Goal: Information Seeking & Learning: Learn about a topic

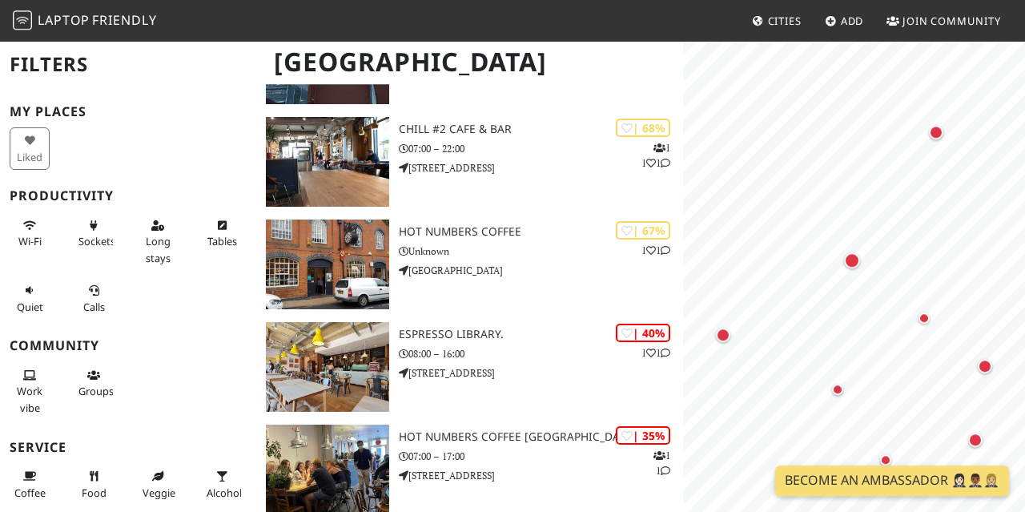
scroll to position [417, 0]
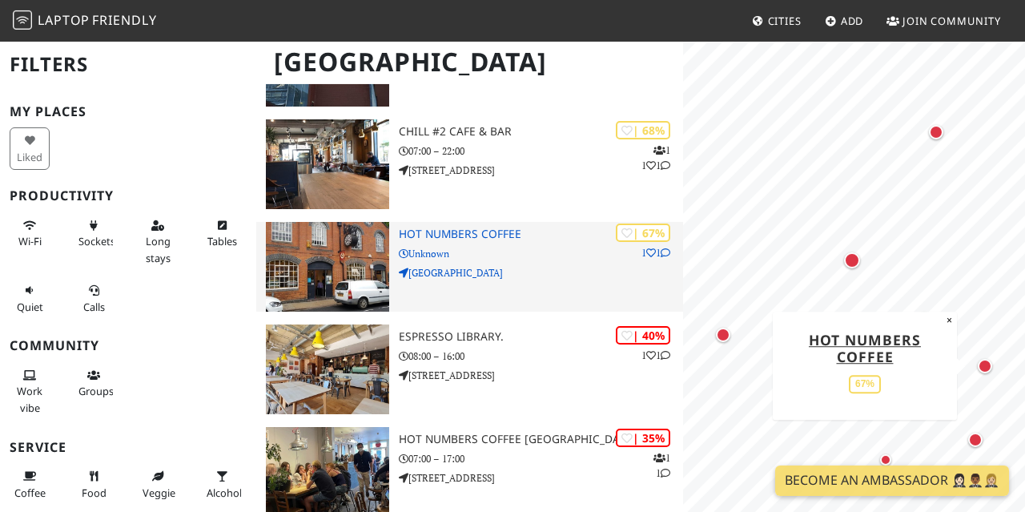
click at [473, 235] on h3 "Hot Numbers Coffee" at bounding box center [541, 235] width 285 height 14
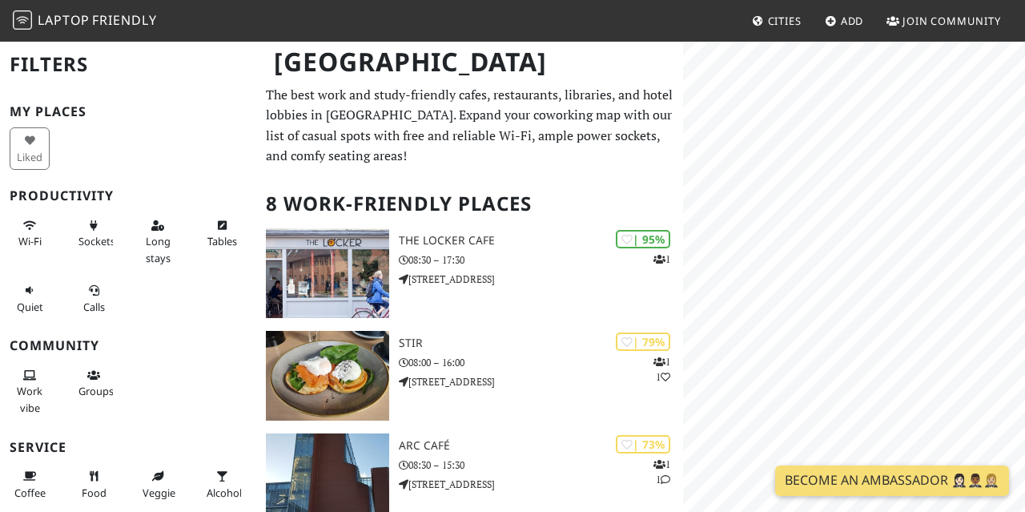
scroll to position [2, 0]
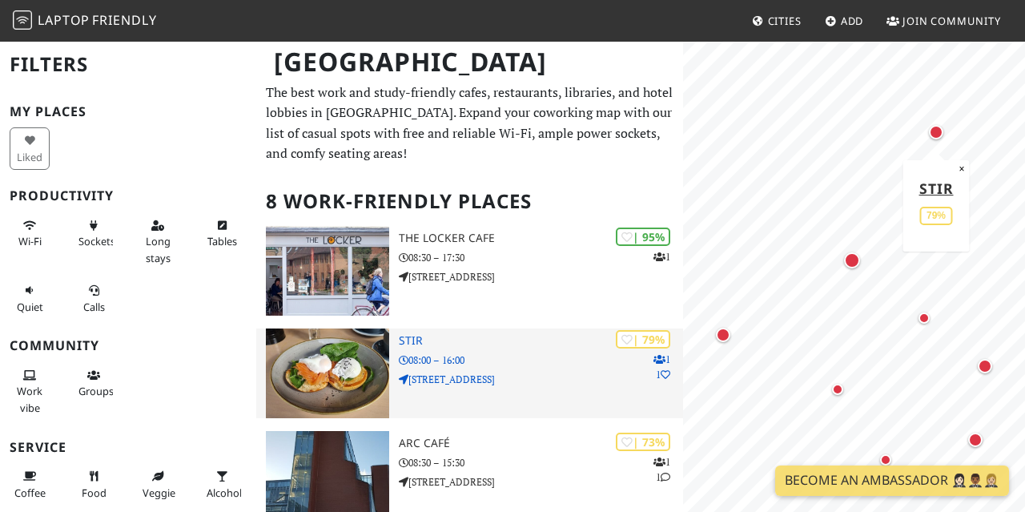
click at [416, 342] on h3 "Stir" at bounding box center [541, 341] width 285 height 14
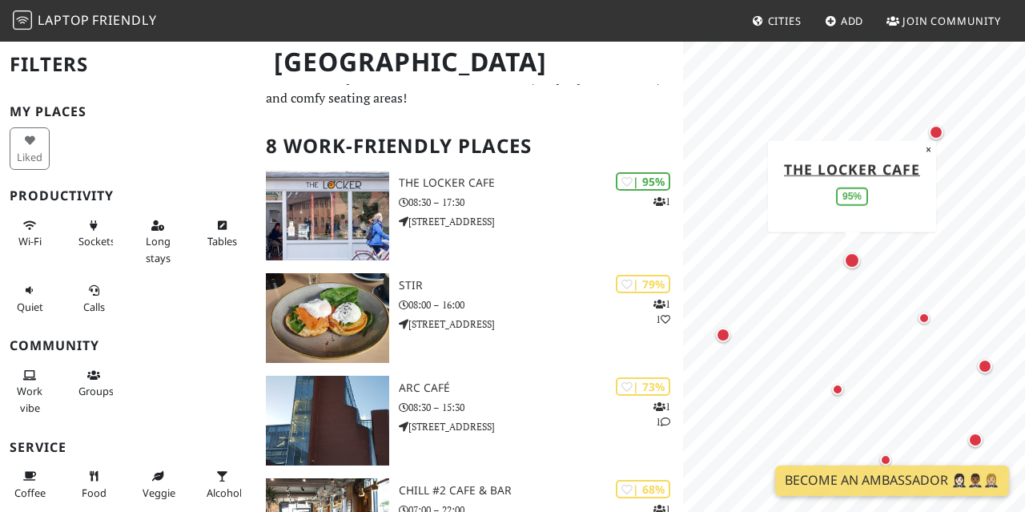
scroll to position [54, 0]
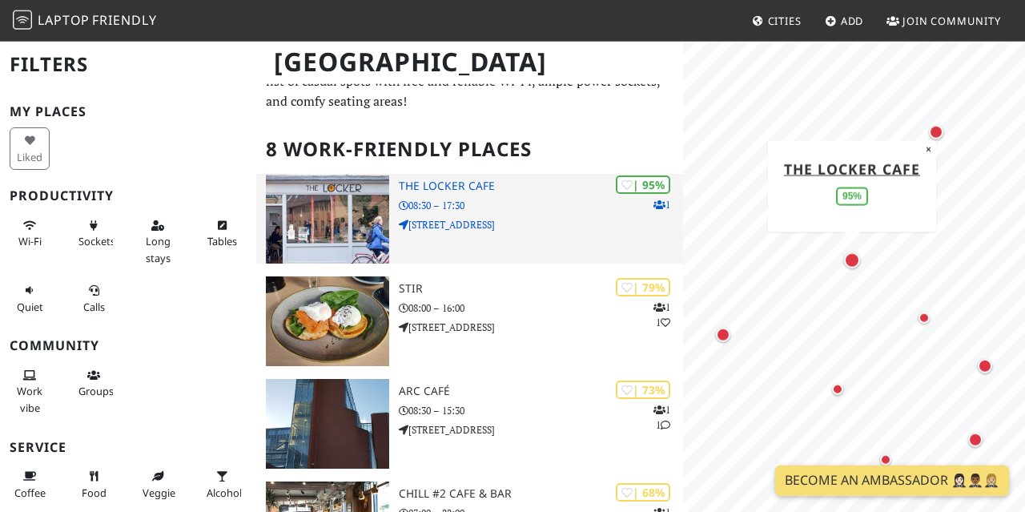
click at [471, 193] on div "| 95% 1 The Locker Cafe 08:30 – 17:30 54 King Street" at bounding box center [541, 219] width 285 height 90
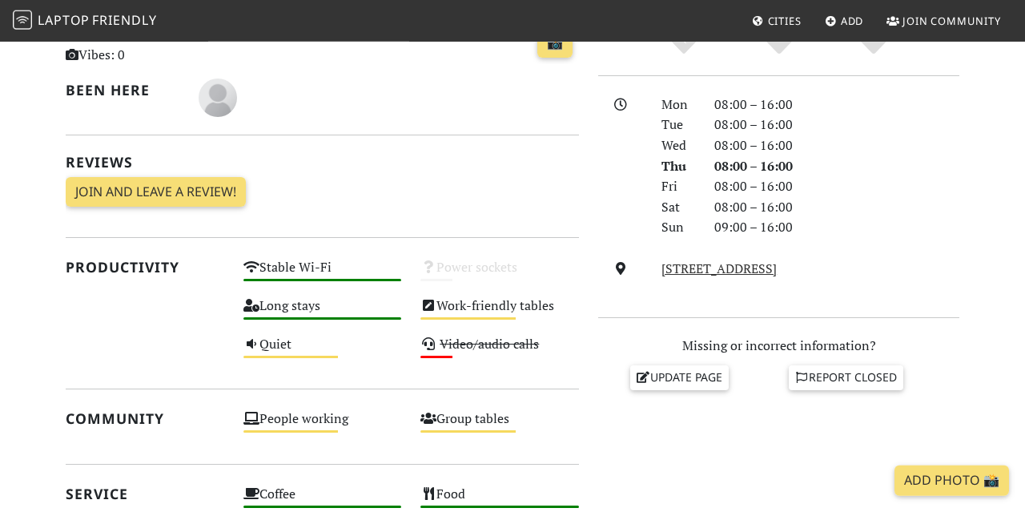
scroll to position [393, 0]
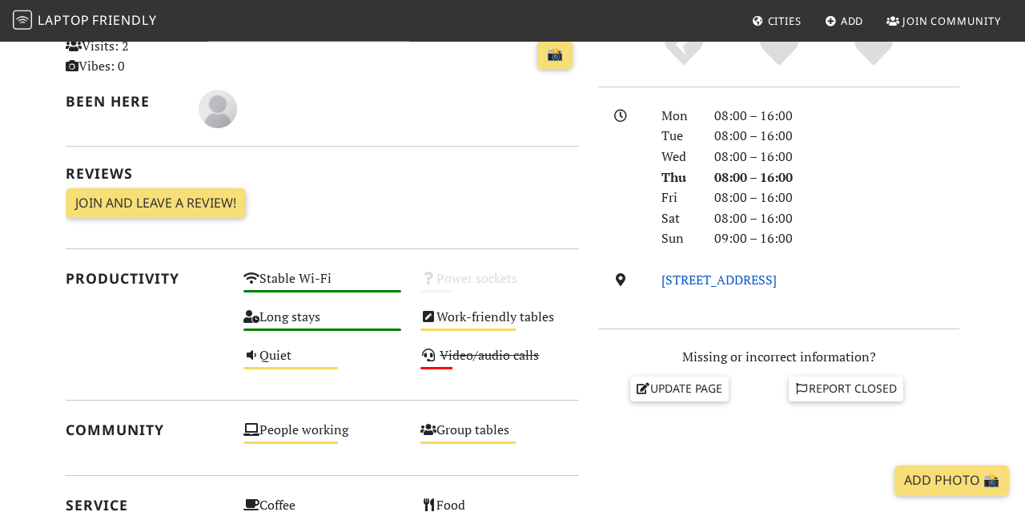
click at [777, 279] on link "253 Chesterton Road, CB4 1BG, Cambridge" at bounding box center [719, 280] width 115 height 18
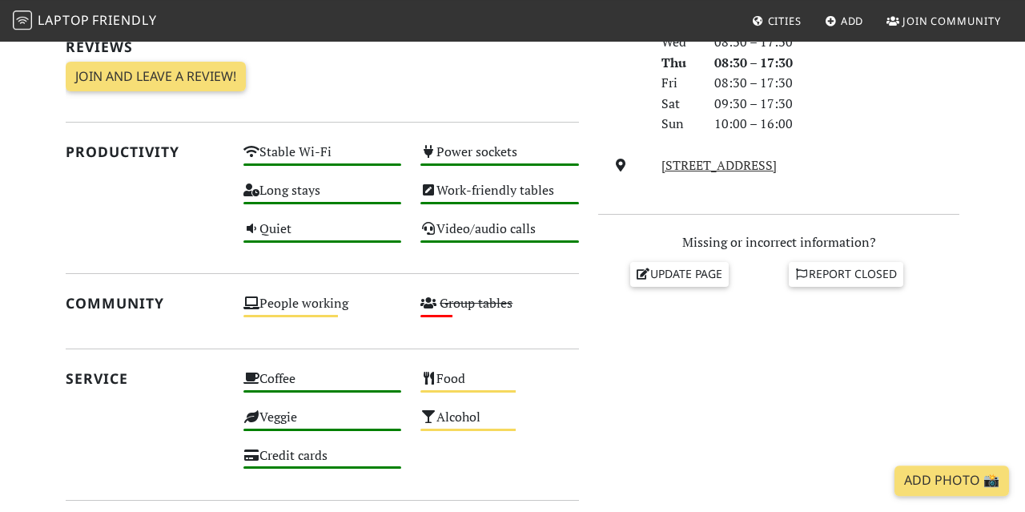
scroll to position [505, 0]
